Goal: Task Accomplishment & Management: Manage account settings

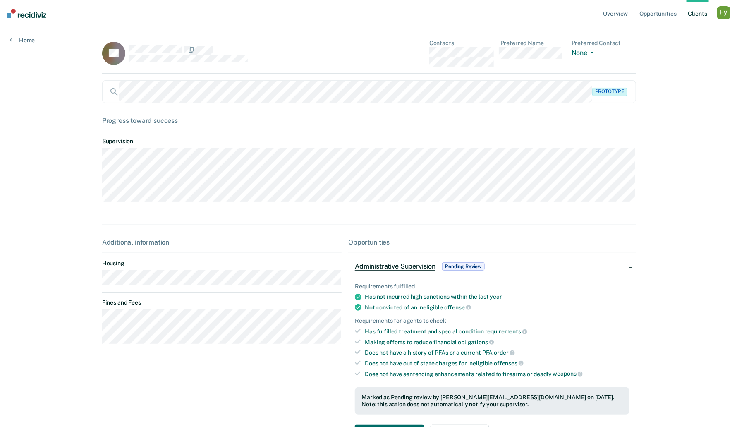
click at [692, 15] on link "Client s" at bounding box center [698, 13] width 22 height 26
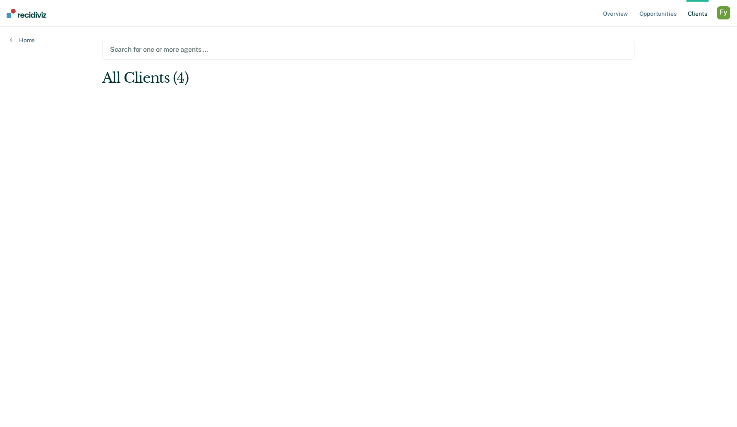
click at [227, 49] on div at bounding box center [368, 50] width 517 height 10
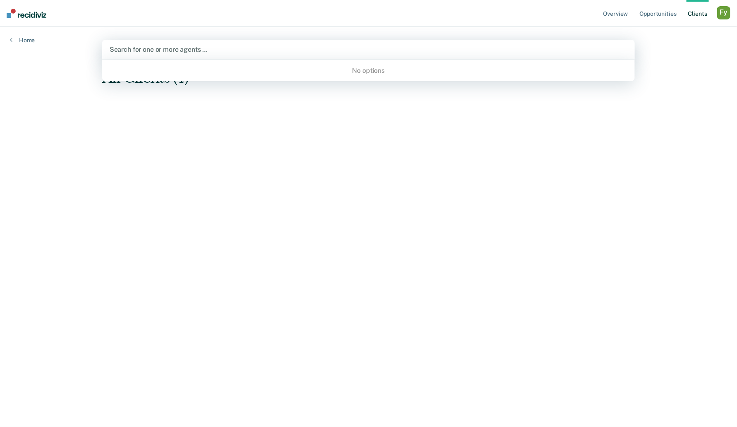
click at [225, 48] on div at bounding box center [369, 50] width 518 height 10
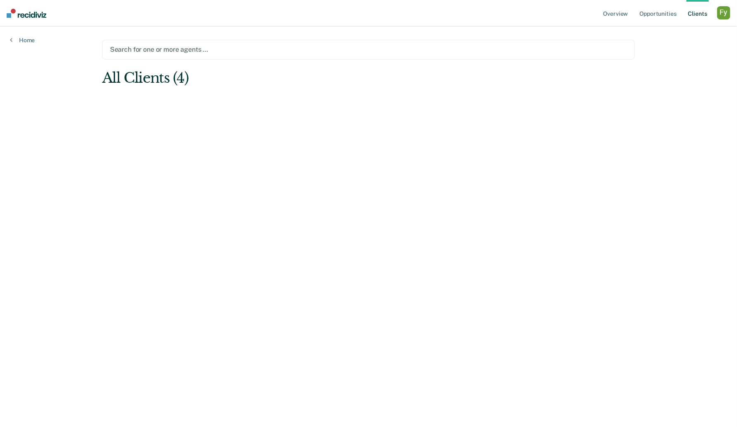
click at [222, 48] on div at bounding box center [368, 50] width 517 height 10
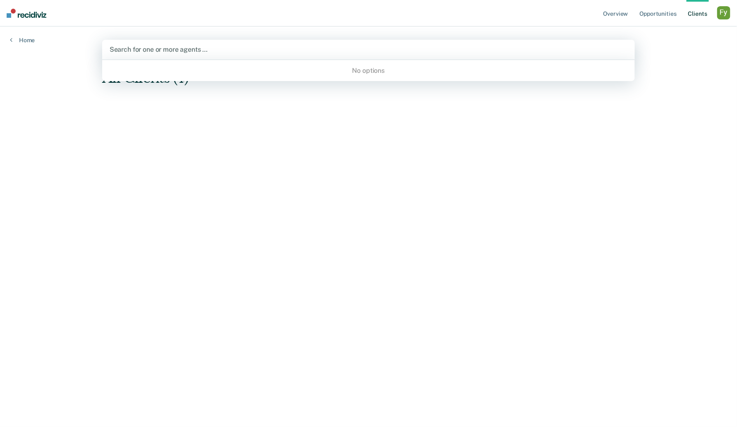
click at [724, 14] on div "button" at bounding box center [723, 12] width 13 height 13
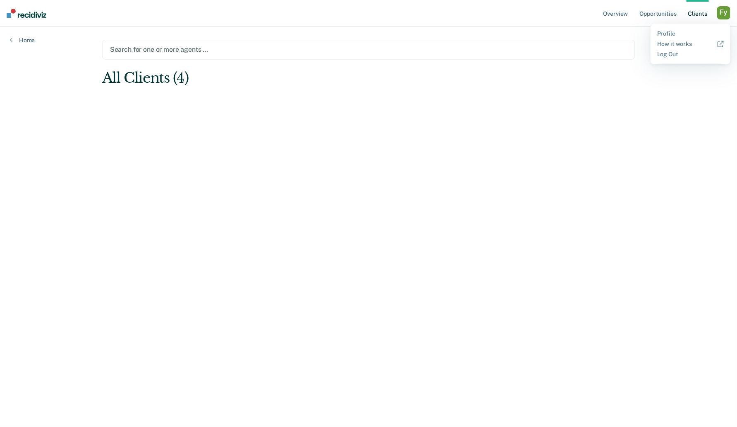
click at [662, 29] on div "Profile How it works Log Out" at bounding box center [691, 44] width 80 height 41
click at [657, 33] on div "Profile How it works Log Out" at bounding box center [691, 44] width 80 height 41
click at [666, 34] on link "Profile" at bounding box center [690, 33] width 67 height 7
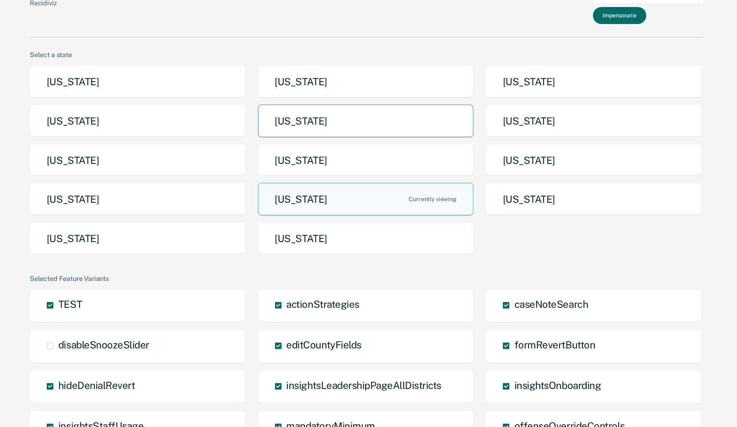
scroll to position [12, 0]
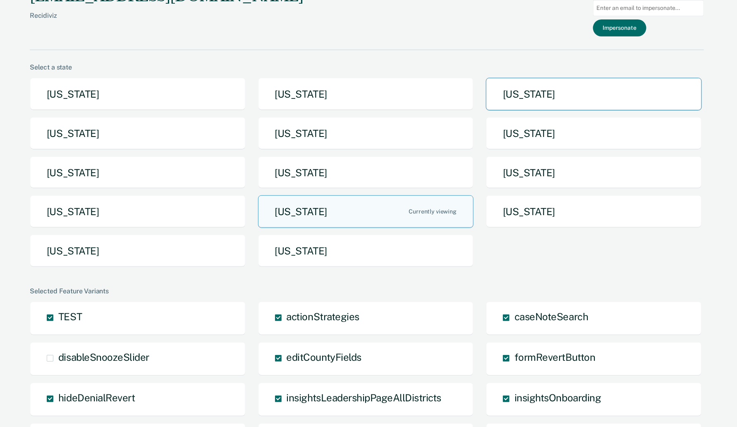
click at [517, 96] on button "[US_STATE]" at bounding box center [594, 94] width 216 height 33
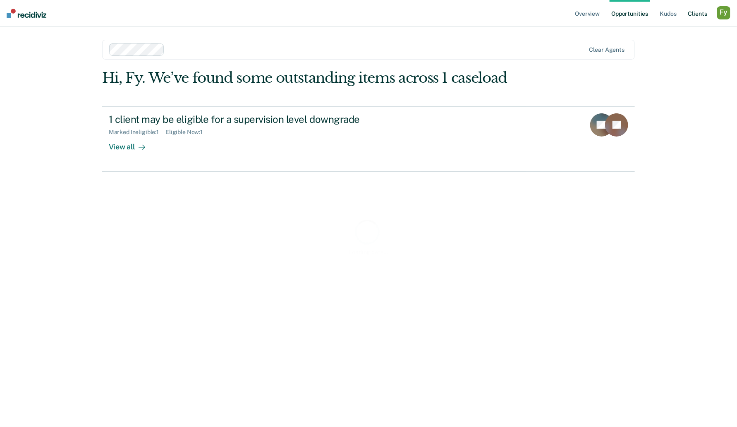
click at [699, 12] on link "Client s" at bounding box center [698, 13] width 22 height 26
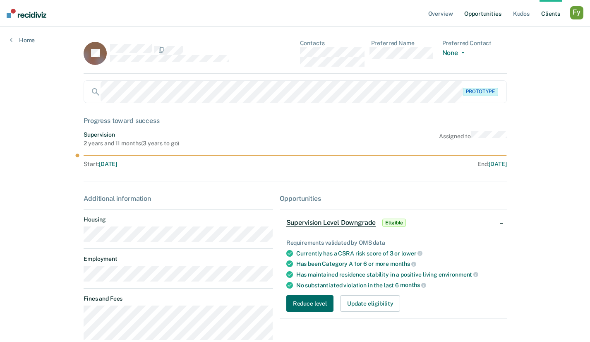
click at [484, 10] on link "Opportunities" at bounding box center [482, 13] width 40 height 26
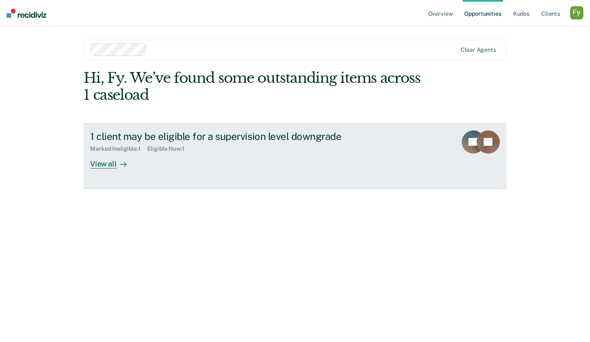
click at [117, 160] on div at bounding box center [122, 164] width 10 height 10
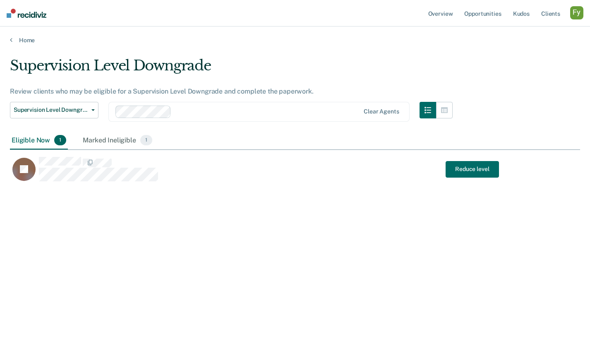
scroll to position [223, 570]
click at [230, 105] on div at bounding box center [237, 111] width 245 height 12
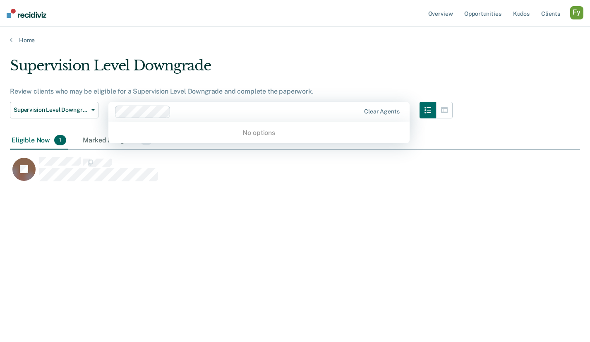
click at [428, 54] on main "Supervision Level Downgrade Review clients who may be eligible for a Supervisio…" at bounding box center [295, 191] width 590 height 295
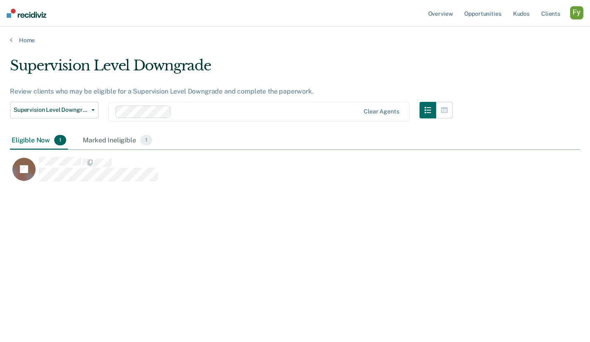
click at [573, 14] on div "button" at bounding box center [576, 12] width 13 height 13
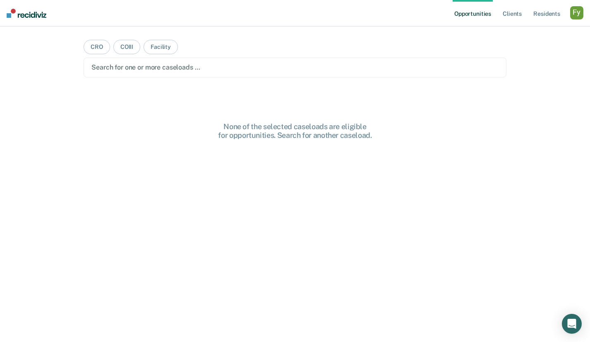
click at [577, 15] on div "button" at bounding box center [576, 12] width 13 height 13
click at [521, 32] on link "Profile" at bounding box center [543, 33] width 67 height 7
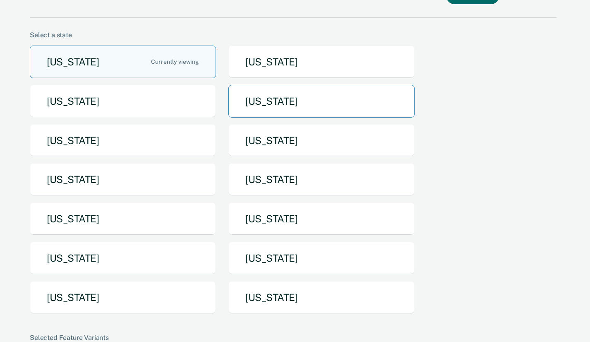
scroll to position [45, 0]
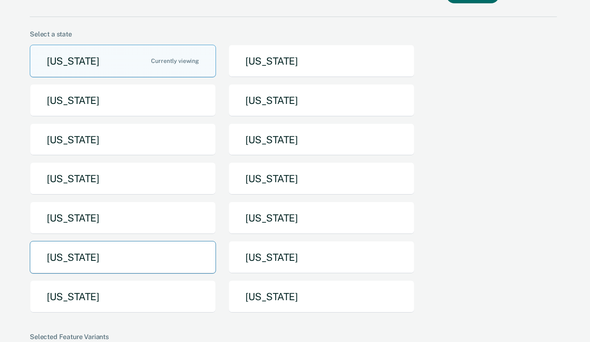
click at [128, 261] on button "[US_STATE]" at bounding box center [123, 257] width 186 height 33
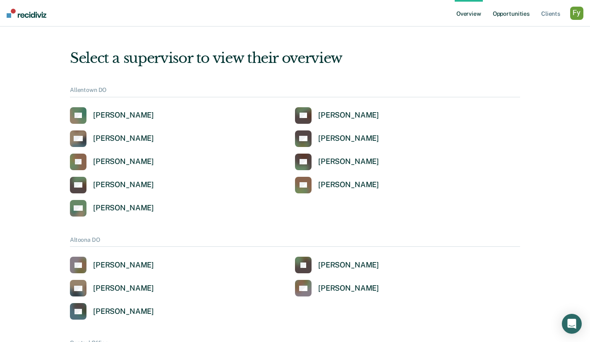
click at [516, 15] on link "Opportunities" at bounding box center [511, 13] width 40 height 26
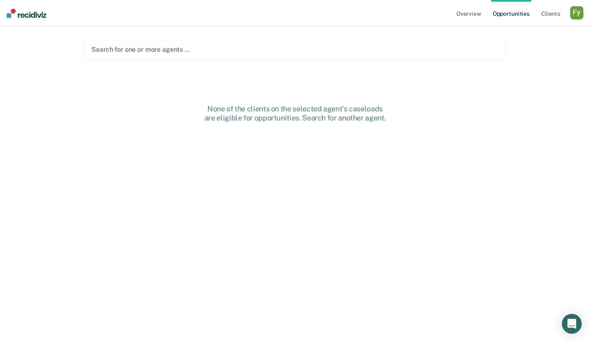
click at [336, 54] on div at bounding box center [294, 50] width 407 height 10
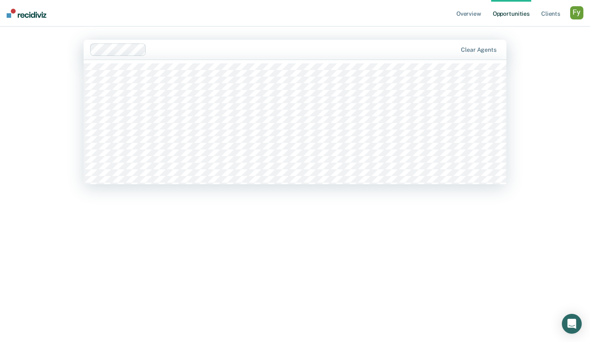
click at [328, 50] on div at bounding box center [303, 50] width 307 height 10
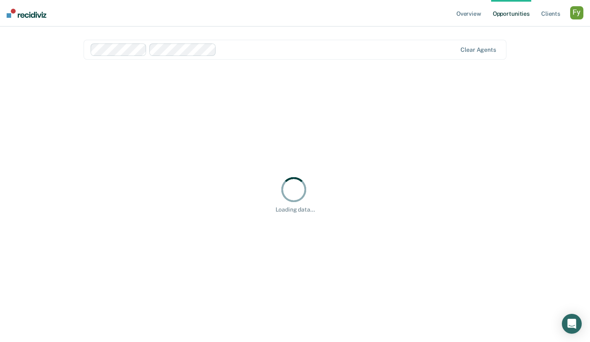
click at [333, 54] on div at bounding box center [338, 50] width 237 height 10
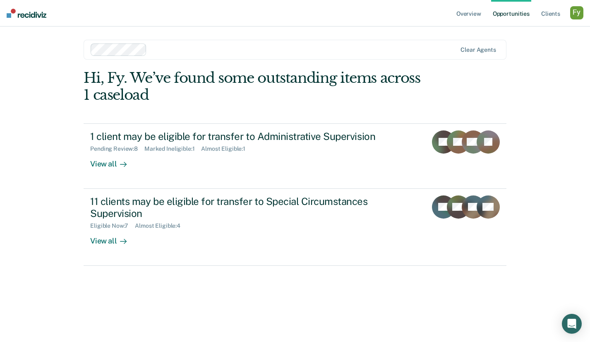
click at [200, 50] on div at bounding box center [303, 50] width 306 height 10
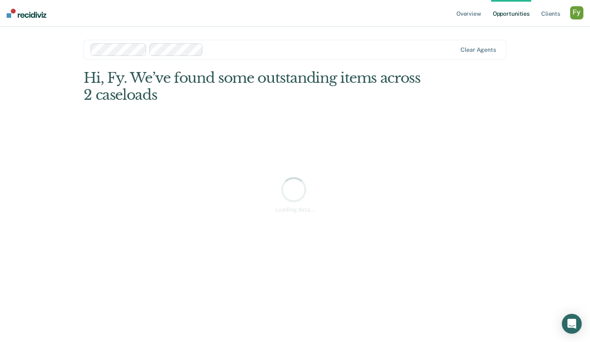
click at [237, 49] on div at bounding box center [331, 50] width 250 height 10
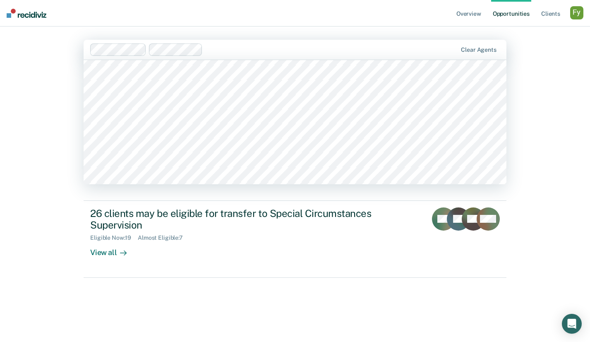
scroll to position [101, 0]
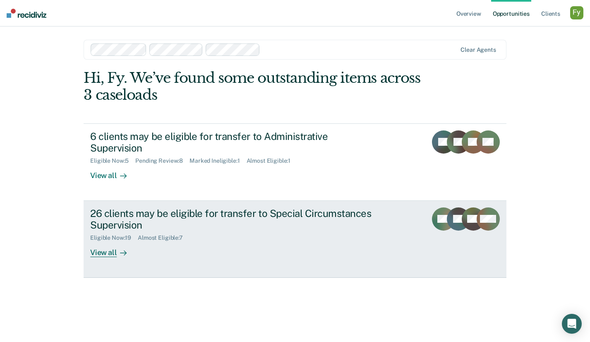
click at [118, 241] on div "View all" at bounding box center [113, 249] width 46 height 16
